Goal: Task Accomplishment & Management: Manage account settings

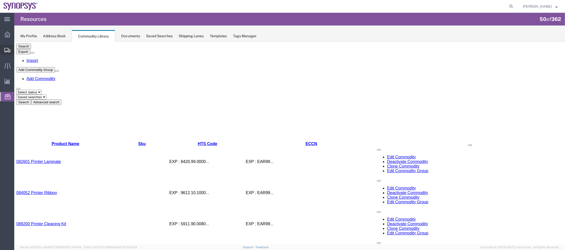
click at [0, 0] on span "Shipment Manager" at bounding box center [0, 0] width 0 height 0
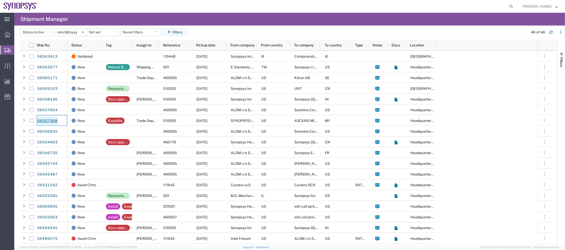
click at [54, 122] on link "56557368" at bounding box center [47, 121] width 21 height 8
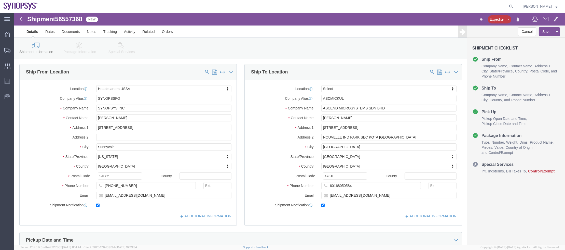
select select "63204"
select select
click link "Package Information"
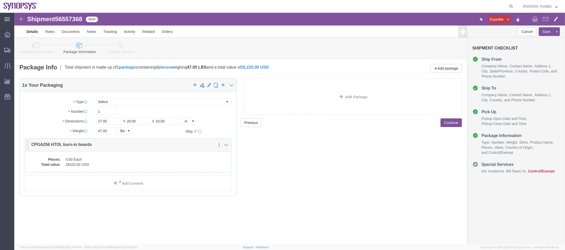
click div "Pieces: 4.00 Each Total value: 26220.00 USD"
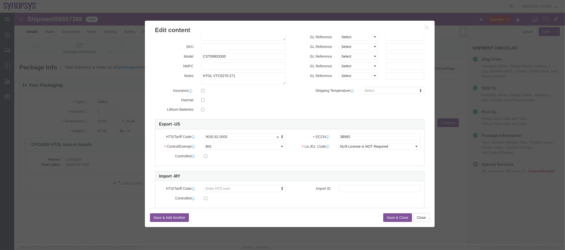
scroll to position [70, 0]
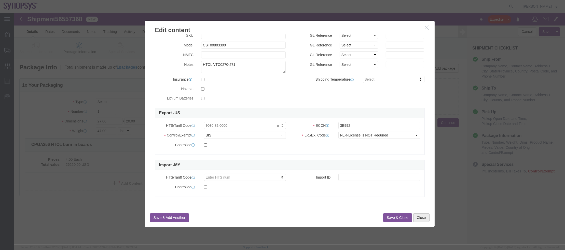
click button "Close"
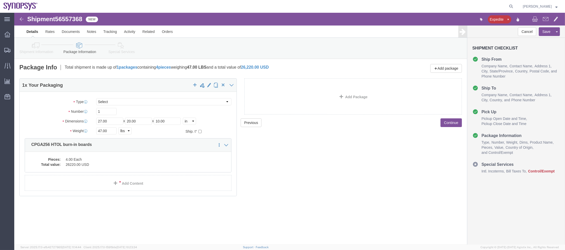
click icon
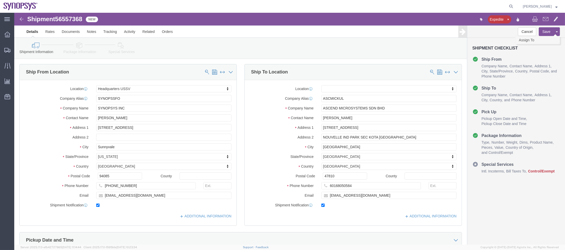
click link "Assign To"
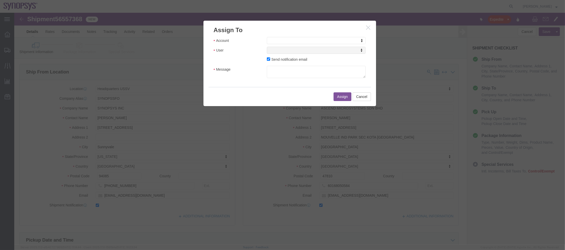
click div "Account Account Account Sanmina Synopsys User User User Send notification email…"
select select "117156"
select select
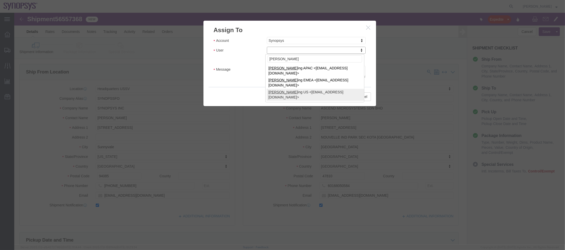
type input "shipp"
select select "100122"
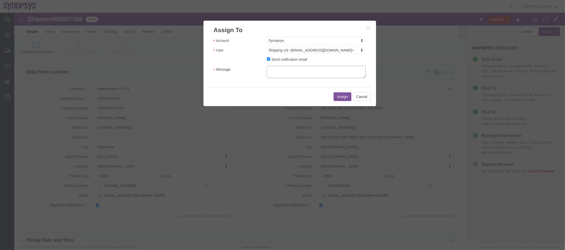
click textarea "Message"
type textarea "a"
click button "Assign"
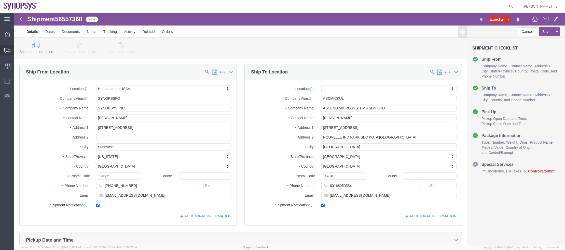
click at [0, 0] on span "Shipment Manager" at bounding box center [0, 0] width 0 height 0
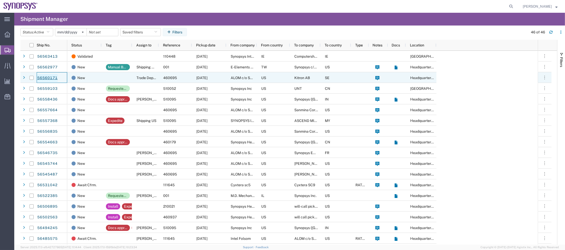
click at [46, 79] on link "56560171" at bounding box center [47, 78] width 21 height 8
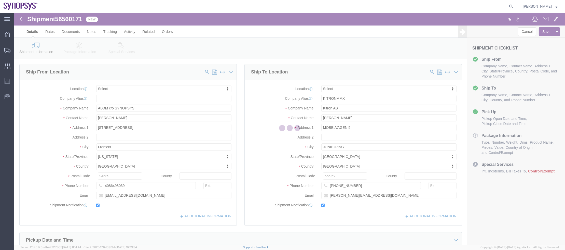
select select
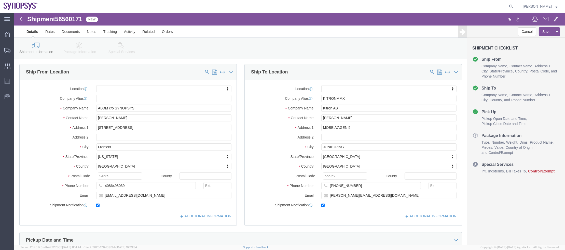
click link "Package Information"
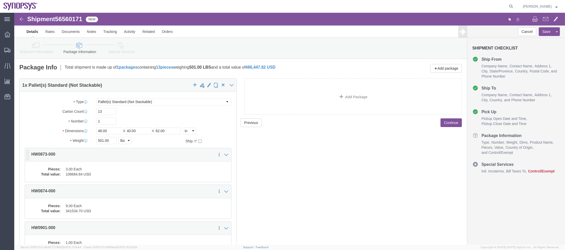
scroll to position [56, 0]
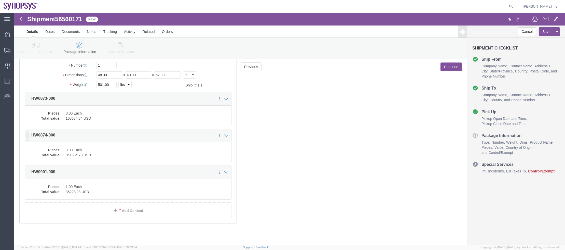
click div "Pieces: 9.00 Each Total value: 341534.70 USD"
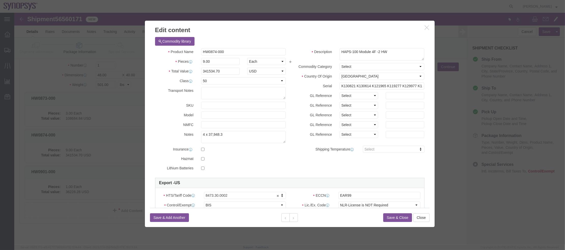
click icon "button"
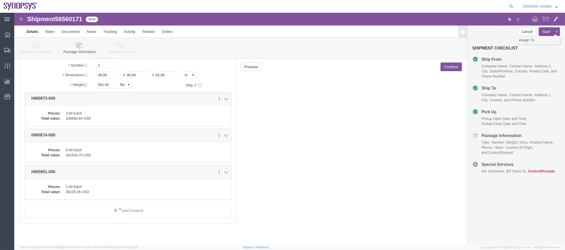
click link "Assign To"
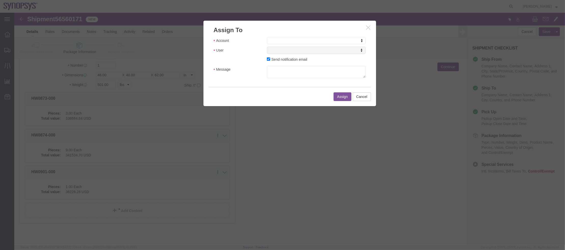
click div "Account Account Account Sanmina Synopsys User User User Send notification email…"
select select "117156"
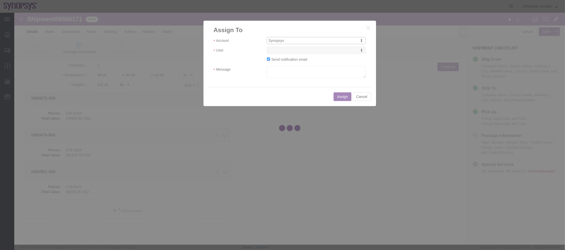
select select
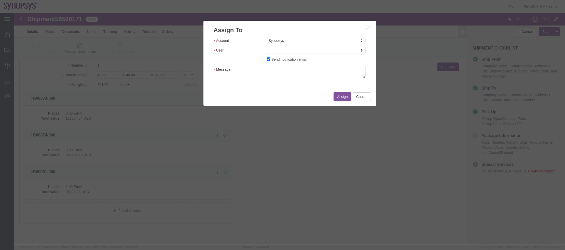
click button "button"
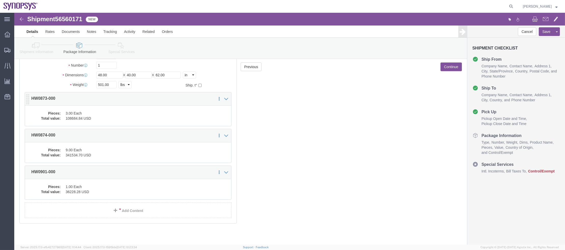
click p "HW0873-000"
click div "Pieces: 3.00 Each Total value: 108684.84 USD"
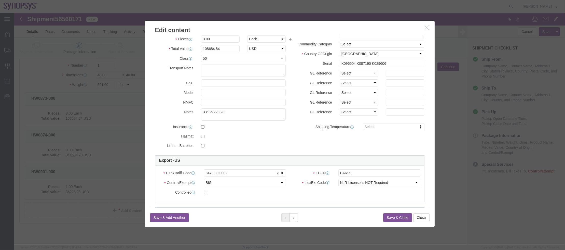
scroll to position [0, 0]
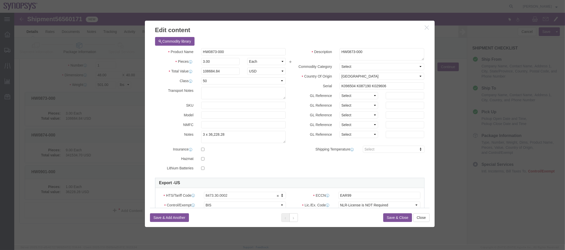
click button "button"
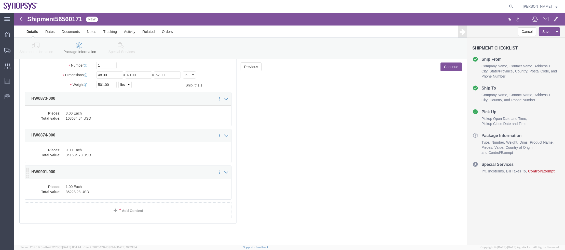
click dt "Pieces:"
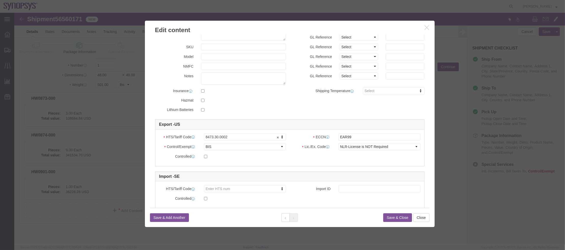
scroll to position [70, 0]
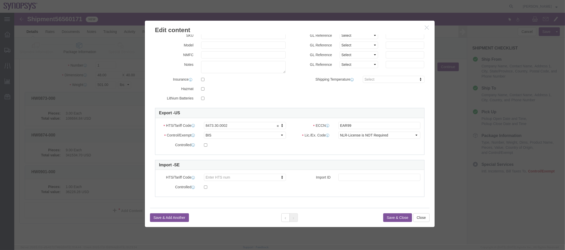
click icon "button"
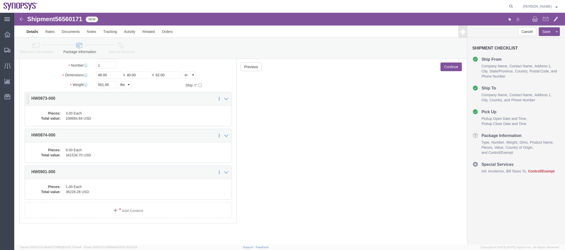
click dd "108684.84 USD"
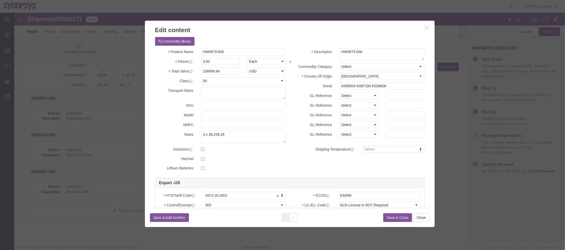
click icon "button"
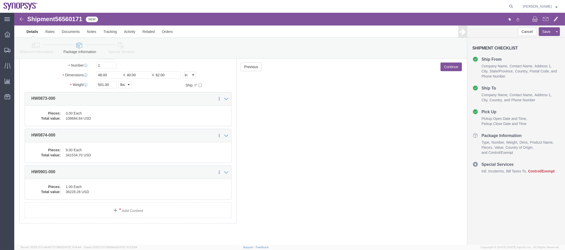
drag, startPoint x: 47, startPoint y: 85, endPoint x: 8, endPoint y: 86, distance: 38.7
click div "Package Type Select Bale(s) Basket(s) Bolt(s) Bottle(s) Buckets Bulk Bundle(s) …"
copy p "HW0873-000"
drag, startPoint x: 47, startPoint y: 120, endPoint x: 18, endPoint y: 122, distance: 28.9
click p "HW0874-000"
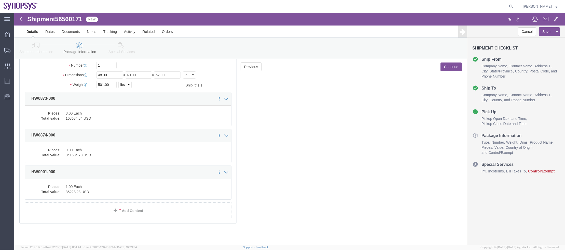
copy p "HW0874-000"
click p "HW0901-000"
drag, startPoint x: 41, startPoint y: 159, endPoint x: 18, endPoint y: 160, distance: 23.0
click p "HW0901-000"
copy p "HW0901-000"
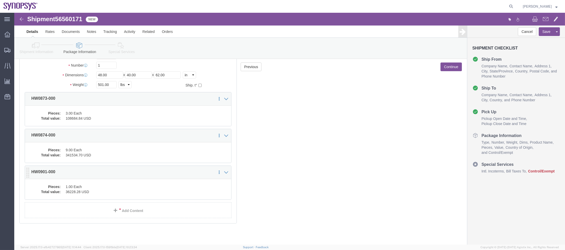
click dd "36228.28 USD"
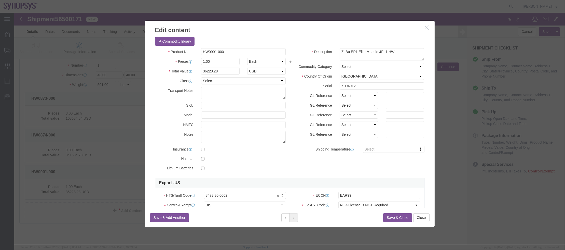
click icon "button"
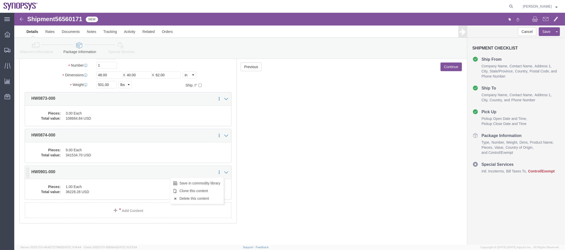
click icon
click link "Save in commodity library"
click label "Weight"
click div "Package Type Select Bale(s) Basket(s) Bolt(s) Bottle(s) Buckets Bulk Bundle(s) …"
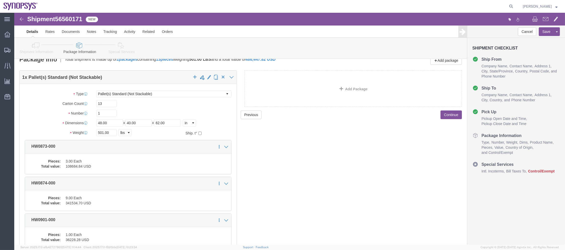
scroll to position [0, 0]
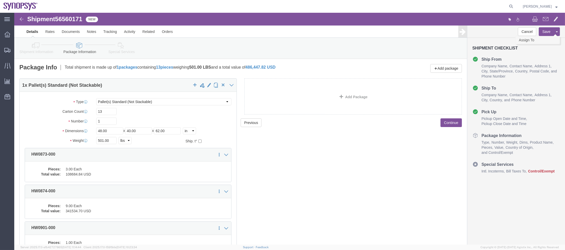
click link "Assign To"
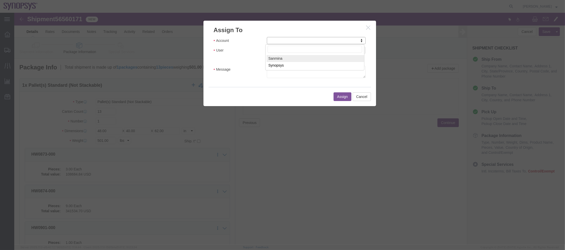
drag, startPoint x: 263, startPoint y: 31, endPoint x: 266, endPoint y: 32, distance: 2.6
select select "117156"
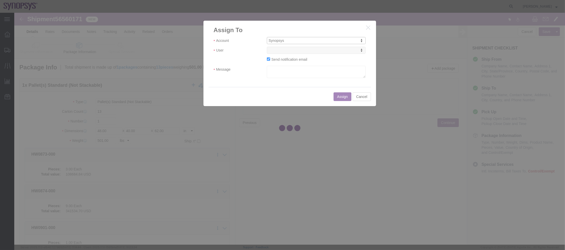
select select
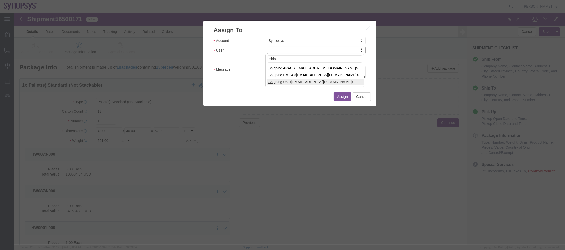
type input "ship"
drag, startPoint x: 282, startPoint y: 63, endPoint x: 279, endPoint y: 64, distance: 2.7
select select "100123"
type input "ship"
select select "100122"
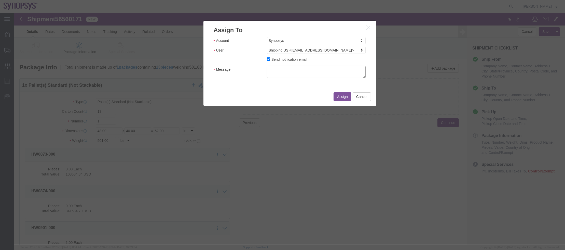
click textarea "Message"
type textarea "a"
click button "Assign"
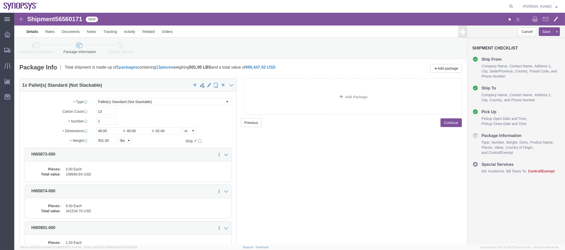
click icon
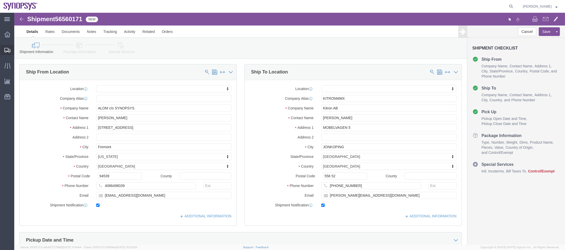
click at [0, 0] on span "Shipment Manager" at bounding box center [0, 0] width 0 height 0
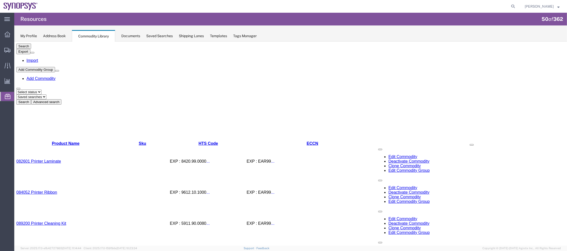
click at [46, 94] on select "Saved searches Name" at bounding box center [31, 96] width 30 height 5
select select "Name"
click at [36, 94] on select "Saved searches Name" at bounding box center [31, 96] width 30 height 5
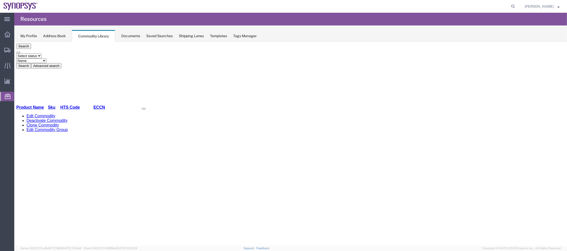
drag, startPoint x: 143, startPoint y: 94, endPoint x: 129, endPoint y: 52, distance: 43.9
click at [61, 63] on button "Advanced search" at bounding box center [46, 65] width 30 height 5
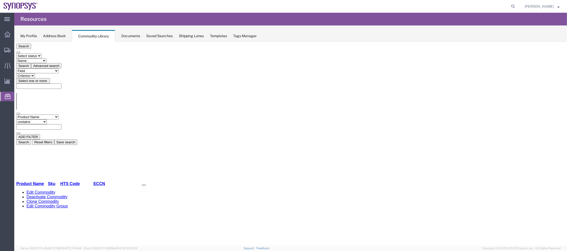
click at [61, 124] on input "text" at bounding box center [38, 126] width 45 height 5
paste input "HW0873-000"
click at [31, 139] on button "Search" at bounding box center [23, 141] width 15 height 5
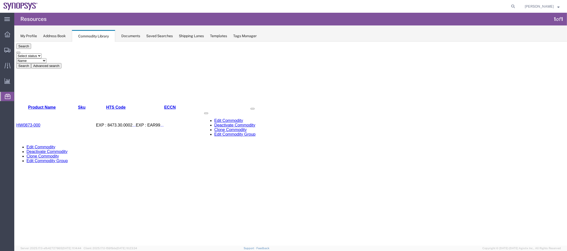
click at [473, 104] on div "Search Select status Active All Inactive Saved searches Name Search Advanced se…" at bounding box center [290, 145] width 549 height 204
click at [220, 56] on div "Search Select status Active All Inactive Saved searches Name Search Advanced se…" at bounding box center [290, 55] width 549 height 25
click at [61, 63] on button "Advanced search" at bounding box center [46, 65] width 30 height 5
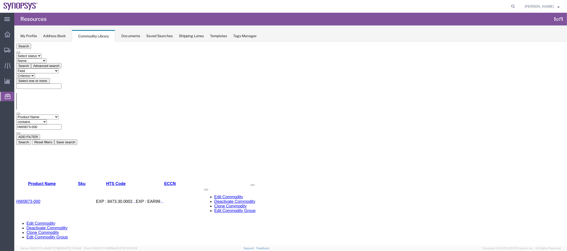
drag, startPoint x: 131, startPoint y: 70, endPoint x: 46, endPoint y: 72, distance: 84.6
click at [46, 114] on div "Field Class Commodity Category Commodity Group Commodity Quantity Commodity Val…" at bounding box center [290, 124] width 549 height 20
paste input "4"
click at [31, 139] on button "Search" at bounding box center [23, 141] width 15 height 5
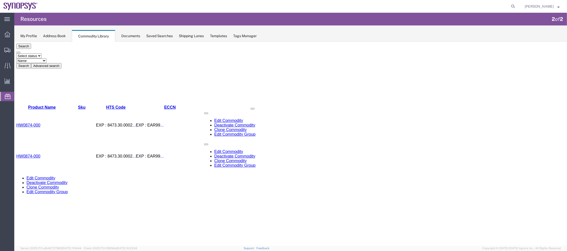
drag, startPoint x: 535, startPoint y: 124, endPoint x: 531, endPoint y: 124, distance: 4.6
click at [535, 124] on div "Search Select status Active All Inactive Saved searches Name Search Advanced se…" at bounding box center [290, 145] width 549 height 204
click at [61, 63] on button "Advanced search" at bounding box center [46, 65] width 30 height 5
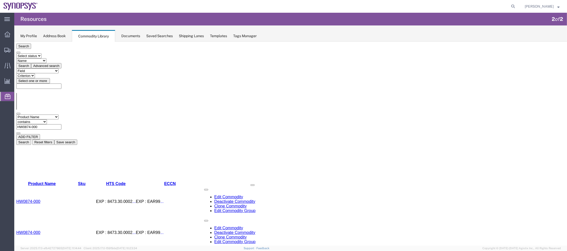
click at [61, 124] on input "HW0874-000" at bounding box center [38, 126] width 45 height 5
drag, startPoint x: 140, startPoint y: 70, endPoint x: 52, endPoint y: 72, distance: 87.4
click at [52, 114] on div "Field Class Commodity Category Commodity Group Commodity Quantity Commodity Val…" at bounding box center [290, 124] width 549 height 20
paste input "901-000"
type input "HW0901-000"
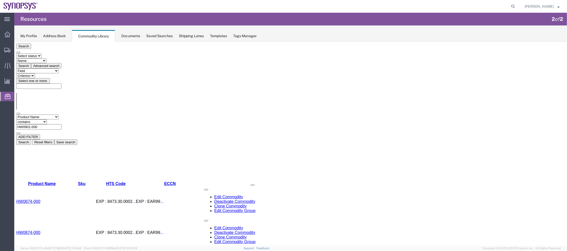
click at [31, 139] on button "Search" at bounding box center [23, 141] width 15 height 5
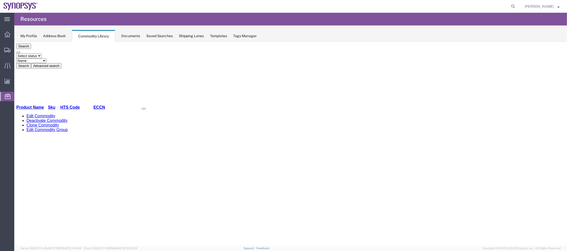
click at [475, 103] on div "Search Select status Active All Inactive Saved searches Name Search Advanced se…" at bounding box center [290, 145] width 549 height 204
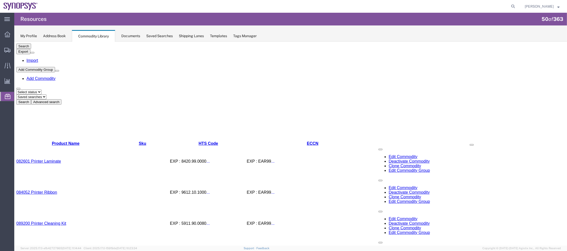
click at [61, 99] on button "Advanced search" at bounding box center [46, 101] width 30 height 5
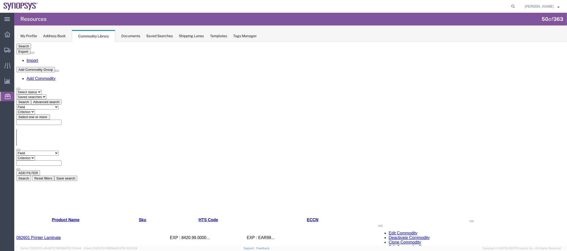
click at [46, 94] on select "Saved searches Name" at bounding box center [31, 96] width 30 height 5
select select "Name"
click at [36, 94] on select "Saved searches Name" at bounding box center [31, 96] width 30 height 5
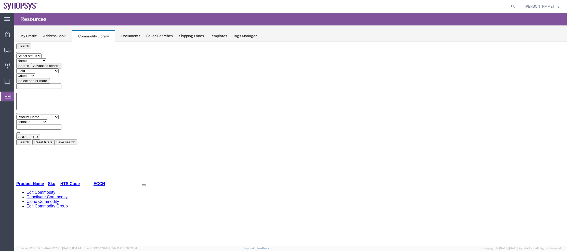
click at [61, 124] on input "text" at bounding box center [38, 126] width 45 height 5
paste input "HW0901-000"
type input "HW0901-000"
click at [31, 139] on button "Search" at bounding box center [23, 141] width 15 height 5
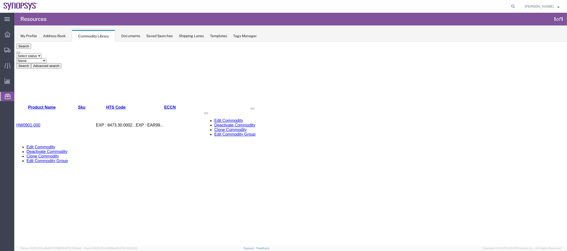
click at [480, 90] on div "Search Select status Active All Inactive Saved searches Name Search Advanced se…" at bounding box center [290, 145] width 549 height 204
